Goal: Task Accomplishment & Management: Complete application form

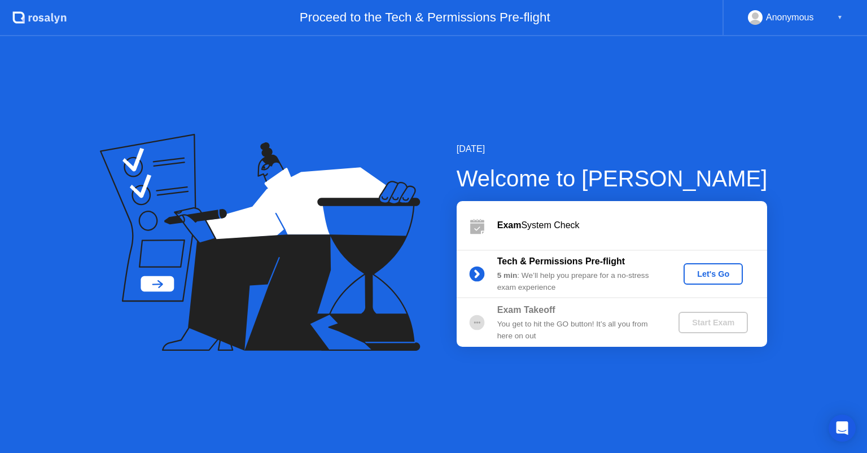
click at [716, 272] on div "Let's Go" at bounding box center [713, 273] width 50 height 9
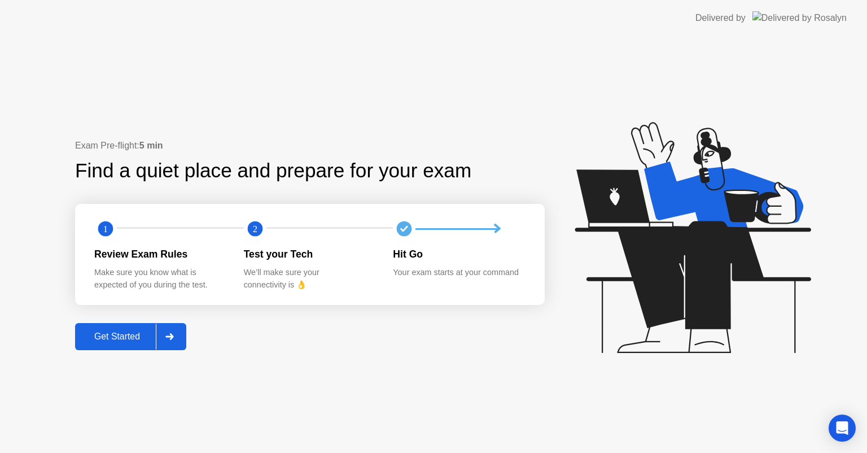
click at [176, 338] on div at bounding box center [169, 336] width 27 height 26
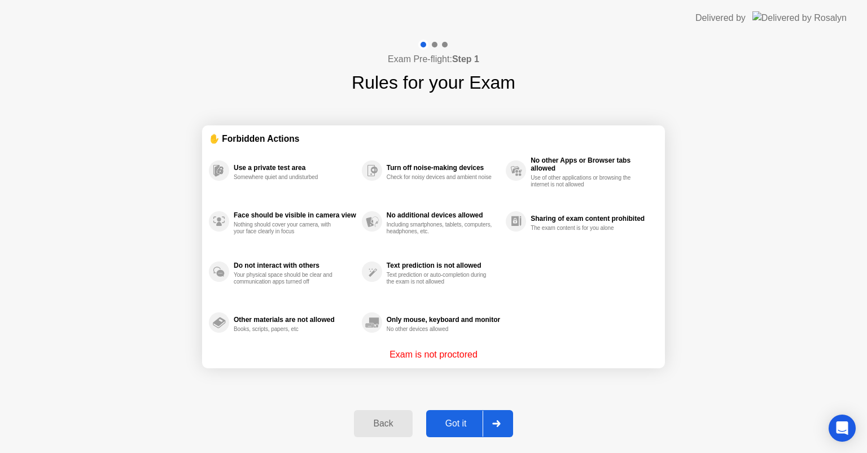
click at [497, 423] on icon at bounding box center [496, 423] width 8 height 7
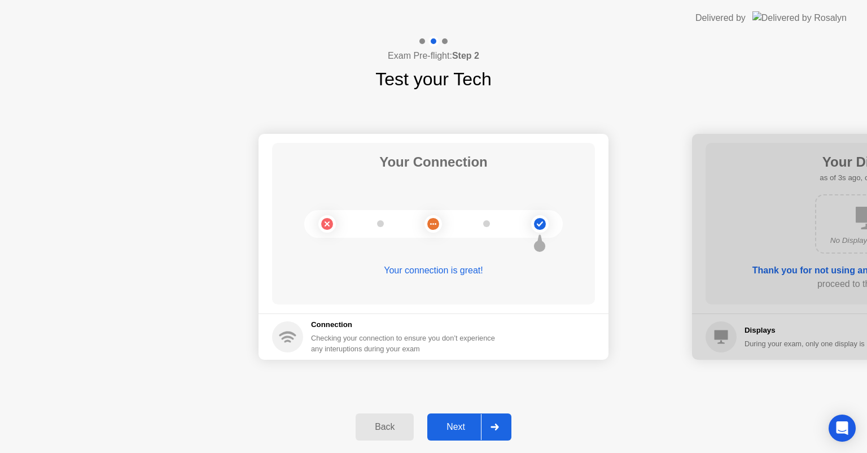
click at [500, 426] on div at bounding box center [494, 427] width 27 height 26
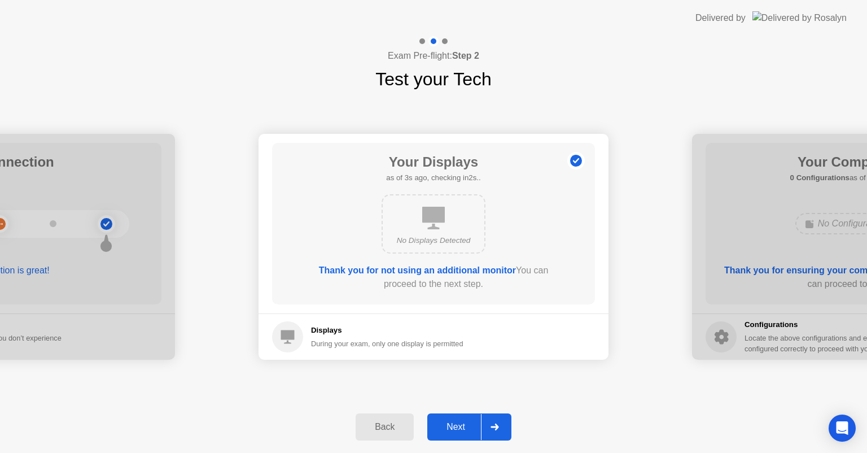
click at [500, 426] on div at bounding box center [494, 427] width 27 height 26
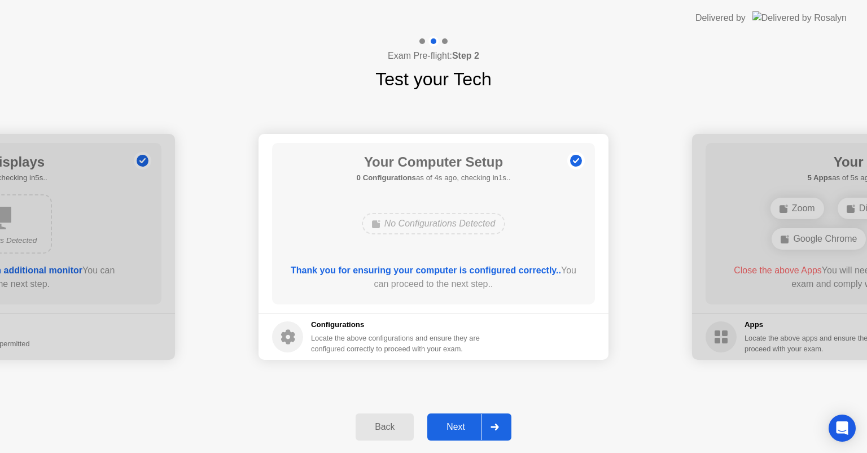
click at [500, 426] on div at bounding box center [494, 427] width 27 height 26
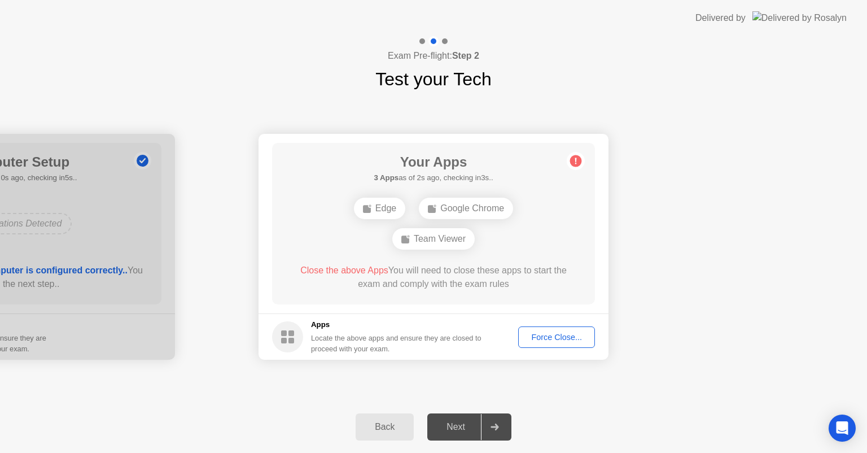
click at [566, 333] on div "Force Close..." at bounding box center [556, 337] width 69 height 9
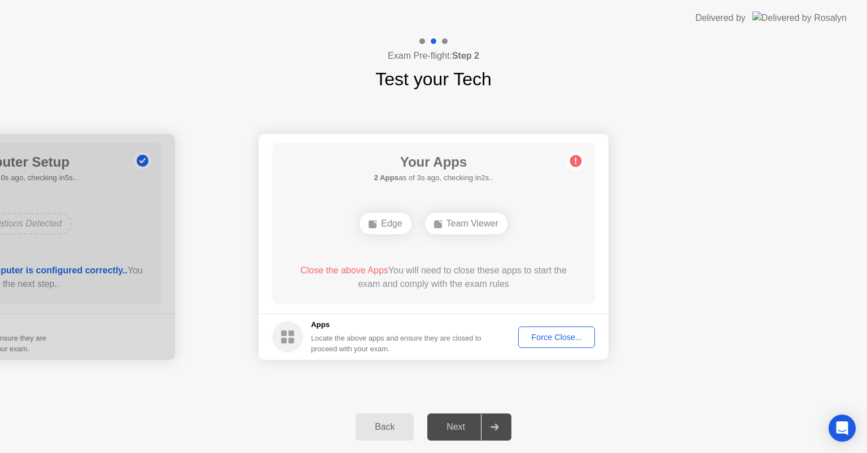
click at [560, 334] on div "Force Close..." at bounding box center [556, 337] width 69 height 9
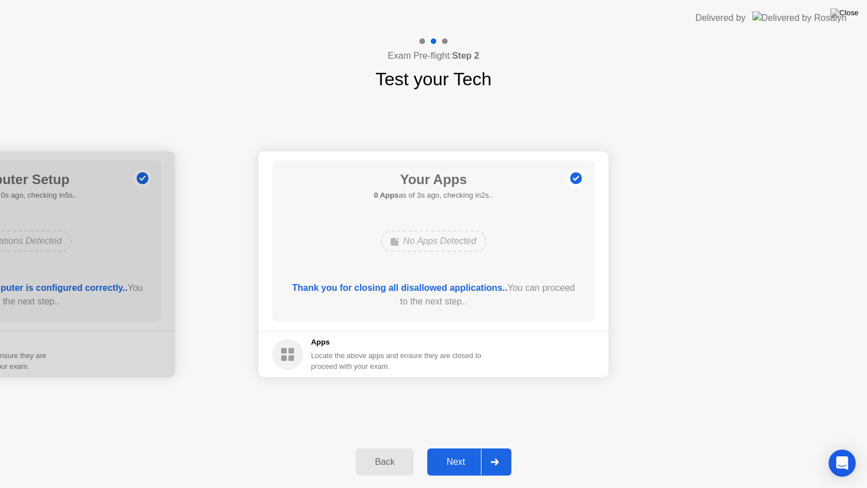
click at [497, 452] on div at bounding box center [494, 462] width 27 height 26
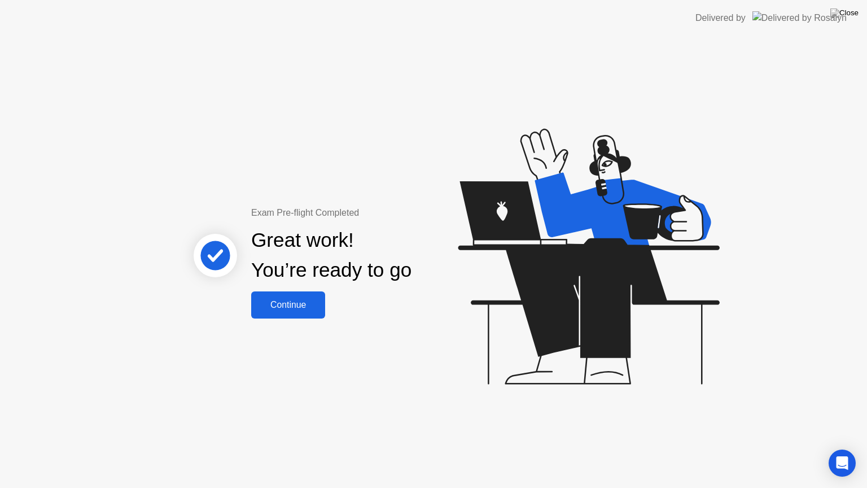
click at [298, 307] on div "Continue" at bounding box center [288, 305] width 67 height 10
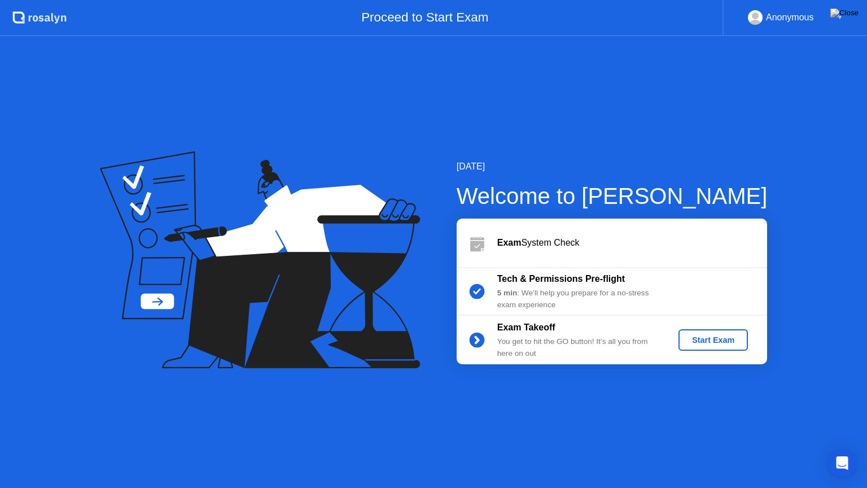
click at [715, 343] on div "Start Exam" at bounding box center [713, 339] width 60 height 9
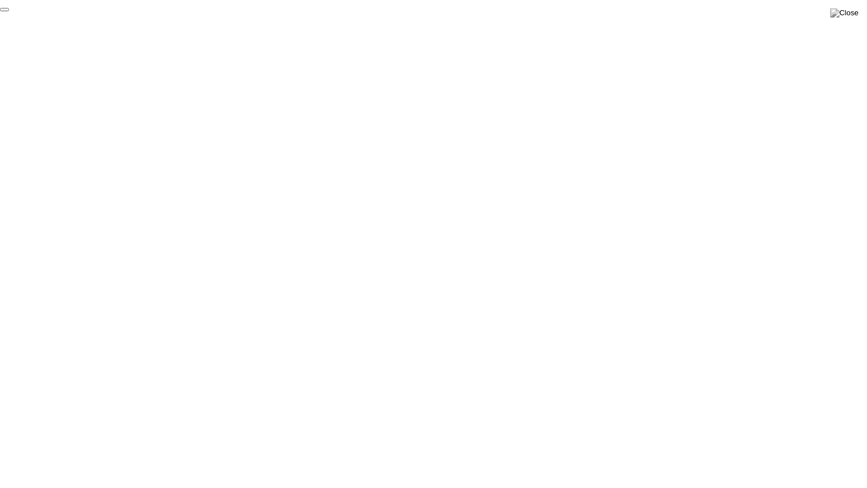
click div "End Proctoring Session"
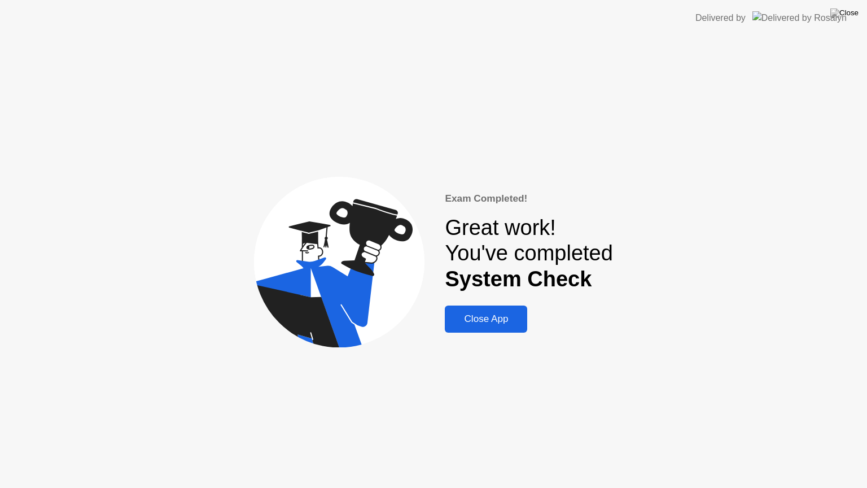
click at [479, 325] on div "Close App" at bounding box center [486, 318] width 76 height 11
